Goal: Task Accomplishment & Management: Manage account settings

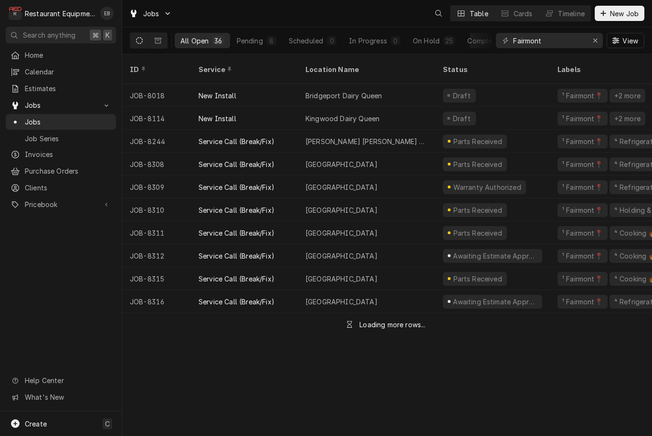
scroll to position [0, 0]
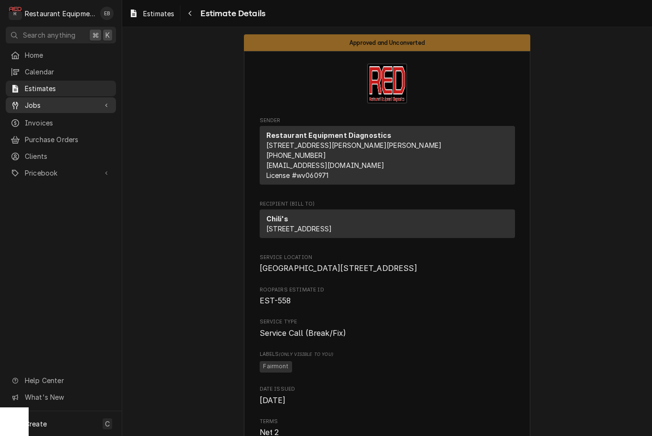
click at [68, 106] on span "Jobs" at bounding box center [61, 105] width 72 height 10
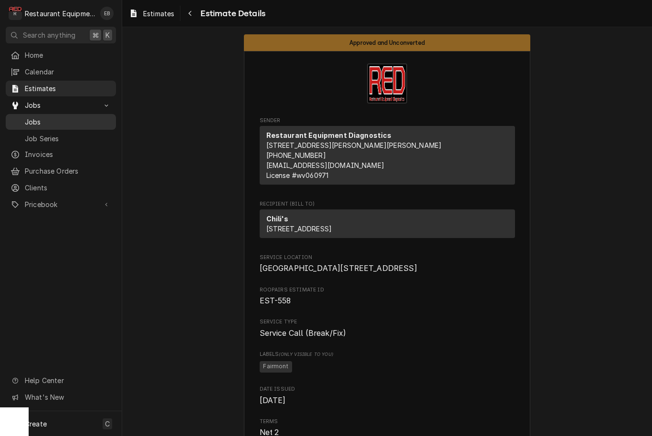
click at [59, 122] on span "Jobs" at bounding box center [68, 122] width 86 height 10
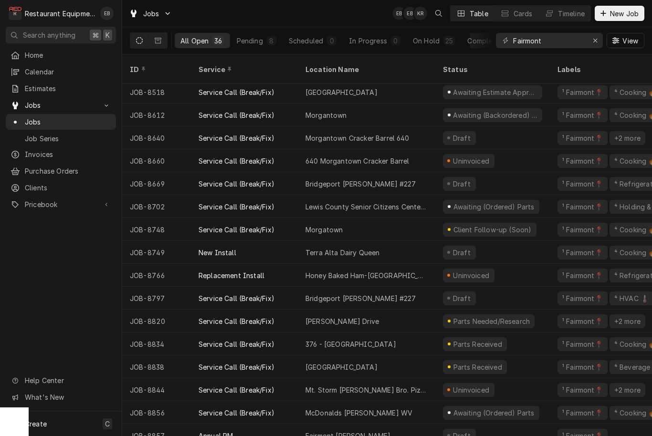
scroll to position [461, 0]
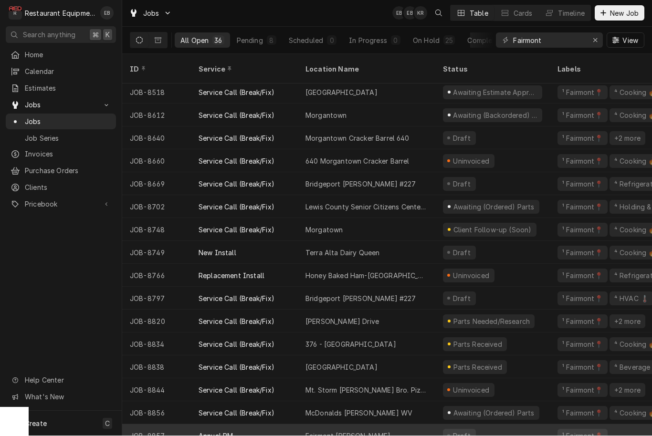
click at [535, 427] on div "Draft" at bounding box center [492, 436] width 114 height 23
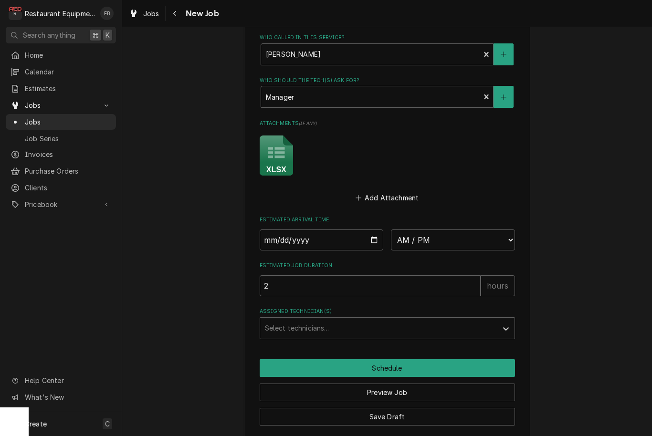
scroll to position [724, 0]
click at [270, 143] on icon "Attachments" at bounding box center [275, 156] width 33 height 40
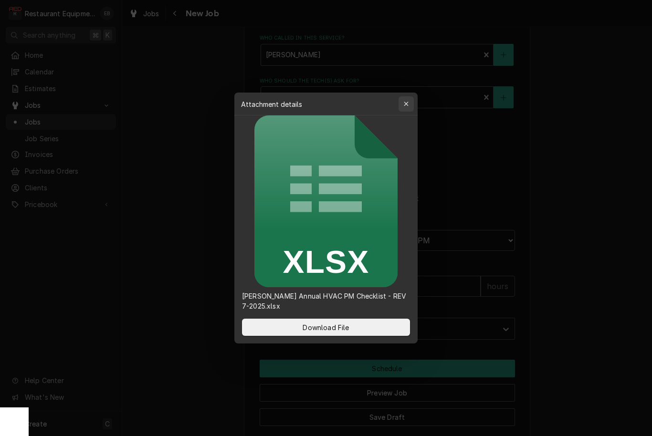
click at [410, 109] on div "button" at bounding box center [406, 104] width 10 height 10
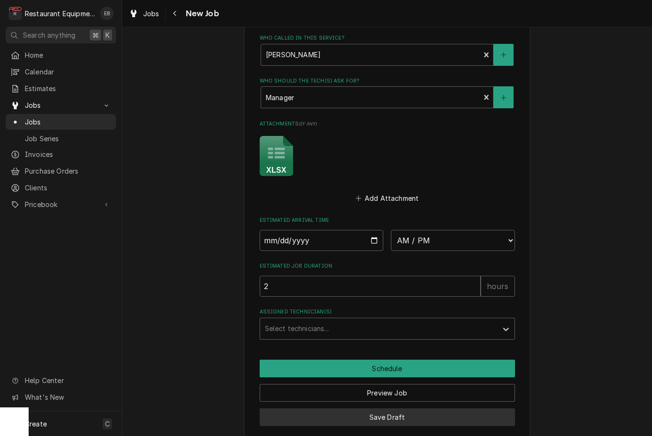
click at [447, 408] on button "Save Draft" at bounding box center [386, 417] width 255 height 18
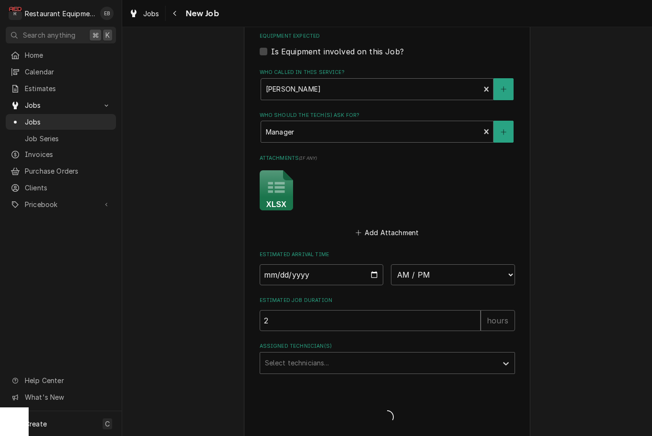
type textarea "x"
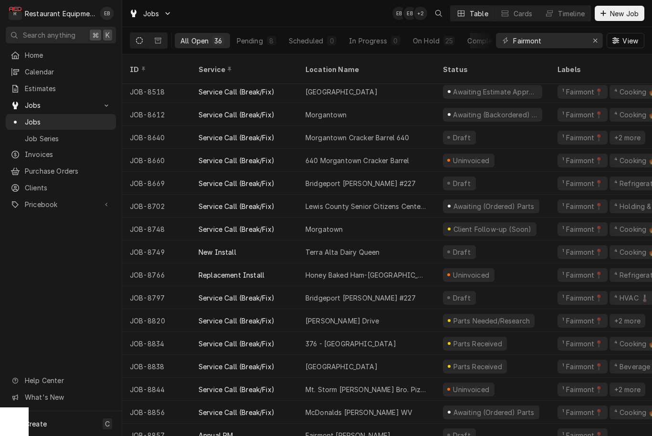
scroll to position [461, 0]
